Goal: Task Accomplishment & Management: Understand process/instructions

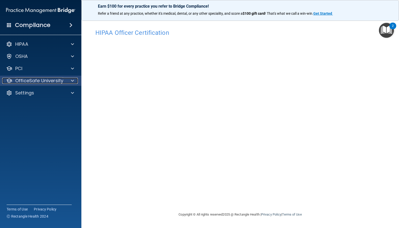
click at [58, 80] on p "OfficeSafe University" at bounding box center [39, 81] width 48 height 6
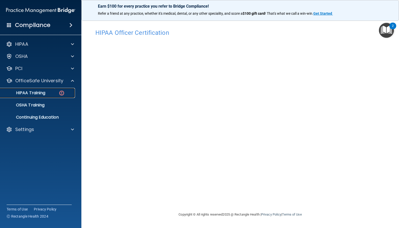
click at [54, 92] on div "HIPAA Training" at bounding box center [37, 92] width 69 height 5
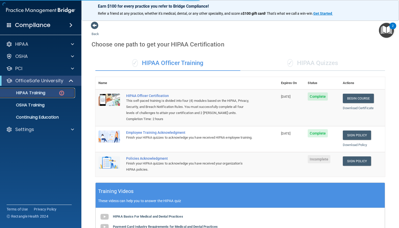
click at [63, 93] on img at bounding box center [61, 93] width 6 height 6
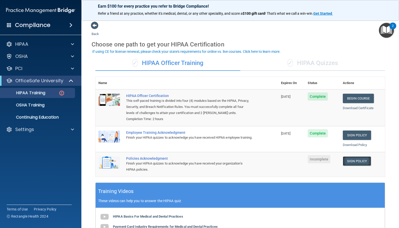
click at [358, 162] on link "Sign Policy" at bounding box center [356, 160] width 28 height 9
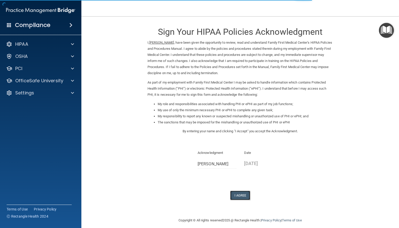
click at [240, 194] on button "I Agree" at bounding box center [240, 195] width 20 height 9
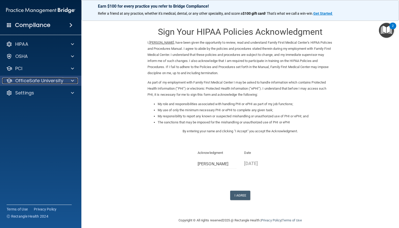
click at [41, 81] on p "OfficeSafe University" at bounding box center [39, 81] width 48 height 6
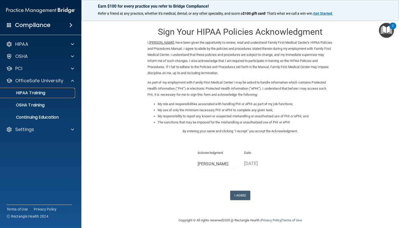
click at [40, 92] on p "HIPAA Training" at bounding box center [24, 92] width 42 height 5
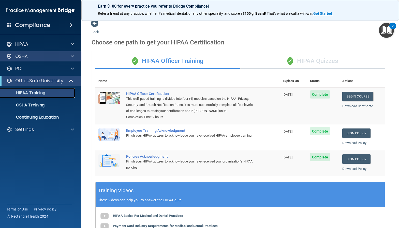
scroll to position [1, 0]
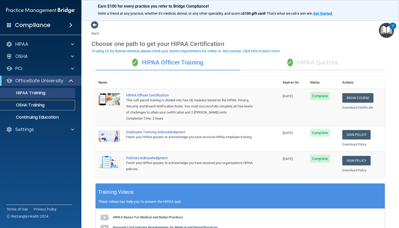
click at [41, 103] on p "OSHA Training" at bounding box center [23, 105] width 41 height 5
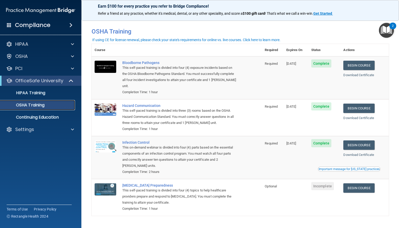
scroll to position [9, 0]
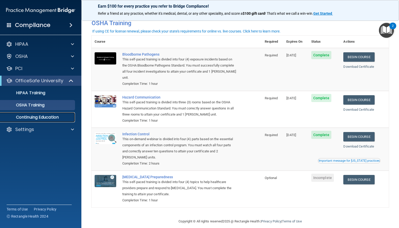
click at [53, 118] on p "Continuing Education" at bounding box center [37, 117] width 69 height 5
